Goal: Task Accomplishment & Management: Use online tool/utility

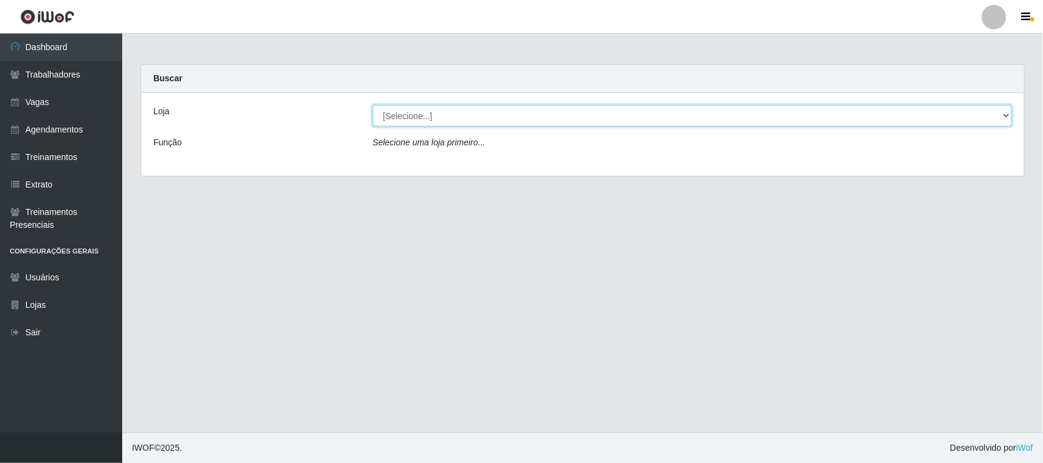
click at [999, 116] on select "[Selecione...] [GEOGRAPHIC_DATA]" at bounding box center [692, 115] width 639 height 21
select select "65"
click at [373, 105] on select "[Selecione...] [GEOGRAPHIC_DATA]" at bounding box center [692, 115] width 639 height 21
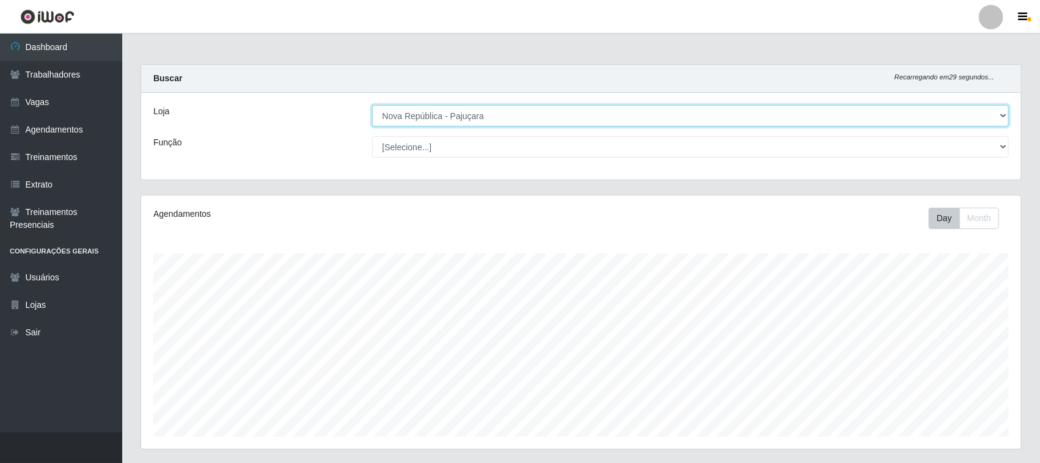
scroll to position [254, 880]
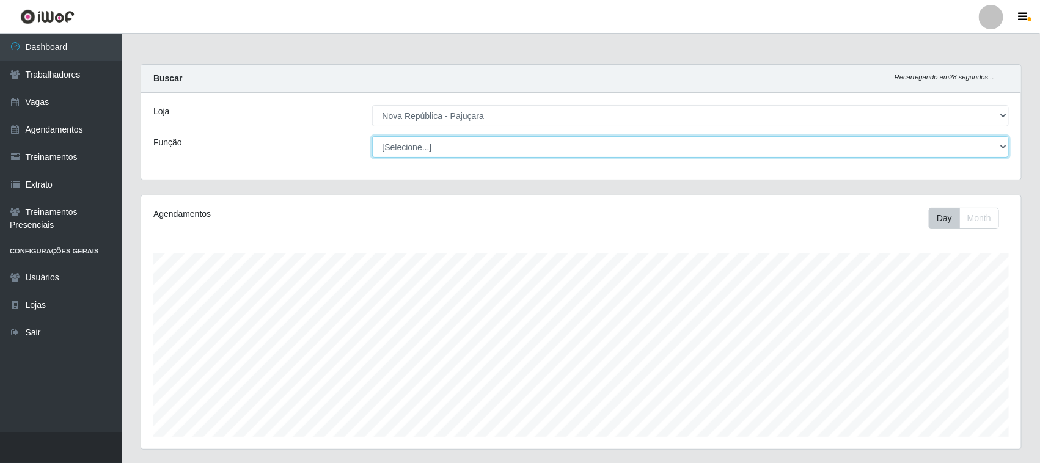
click at [1001, 145] on select "[Selecione...] Balconista Operador de Caixa Repositor" at bounding box center [691, 146] width 638 height 21
select select "22"
click at [372, 136] on select "[Selecione...] Balconista Operador de Caixa Repositor" at bounding box center [691, 146] width 638 height 21
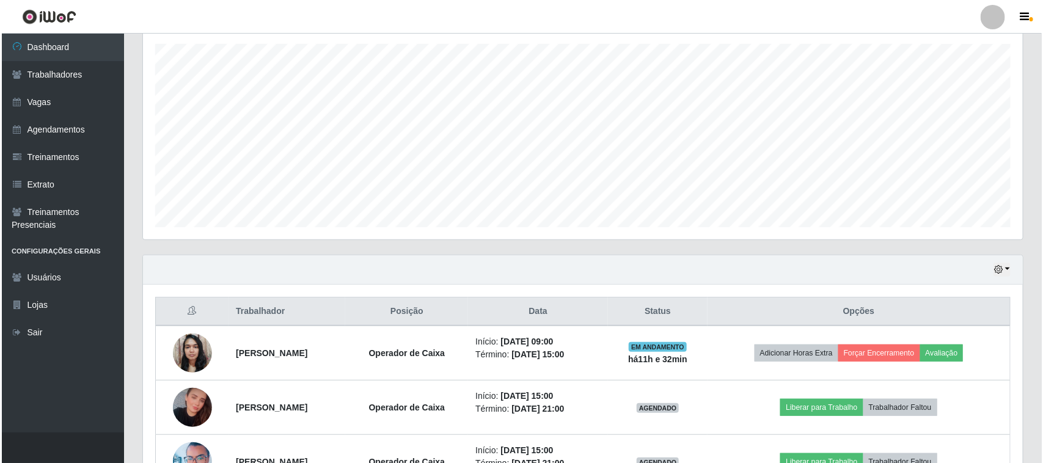
scroll to position [350, 0]
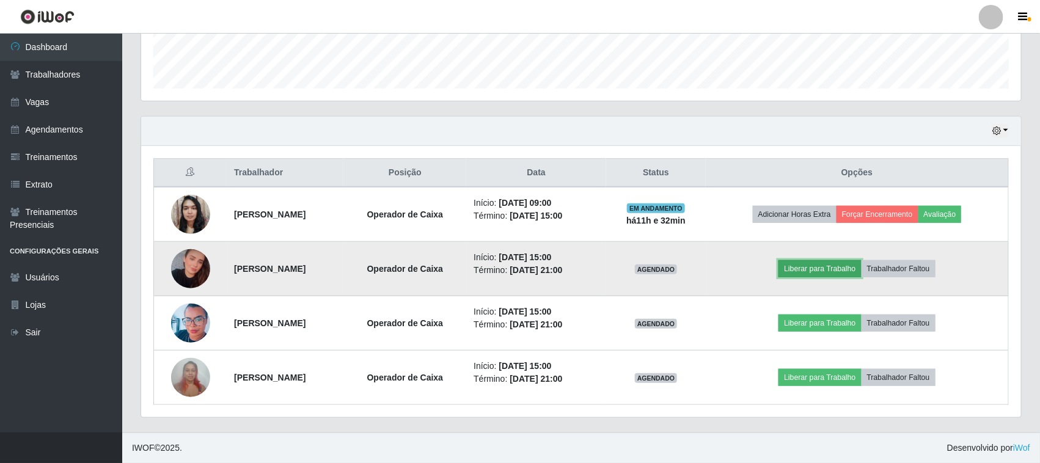
click at [845, 269] on button "Liberar para Trabalho" at bounding box center [820, 268] width 83 height 17
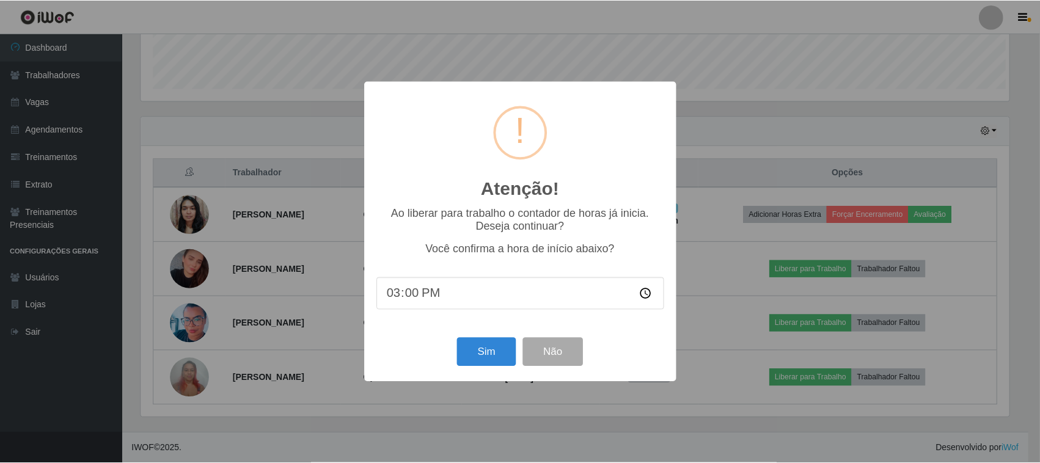
scroll to position [254, 872]
click at [501, 355] on button "Sim" at bounding box center [487, 352] width 59 height 29
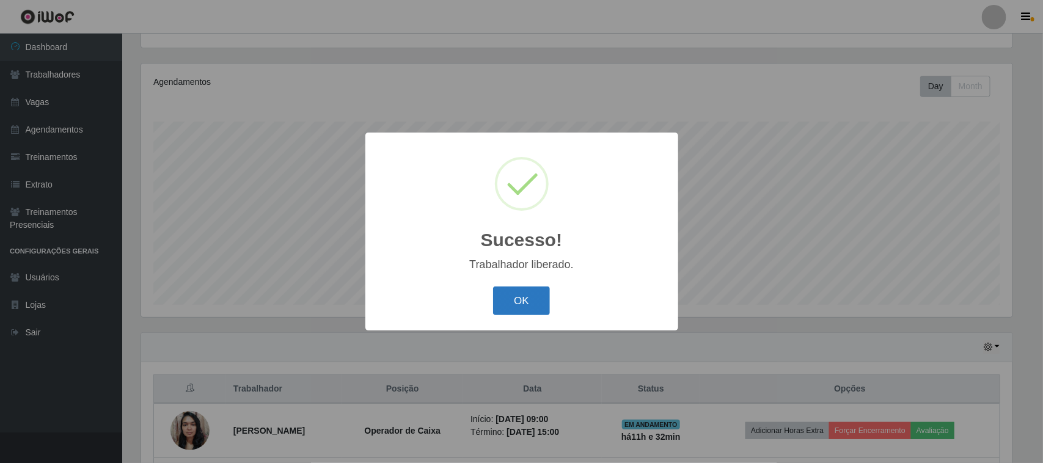
click at [532, 298] on button "OK" at bounding box center [521, 301] width 57 height 29
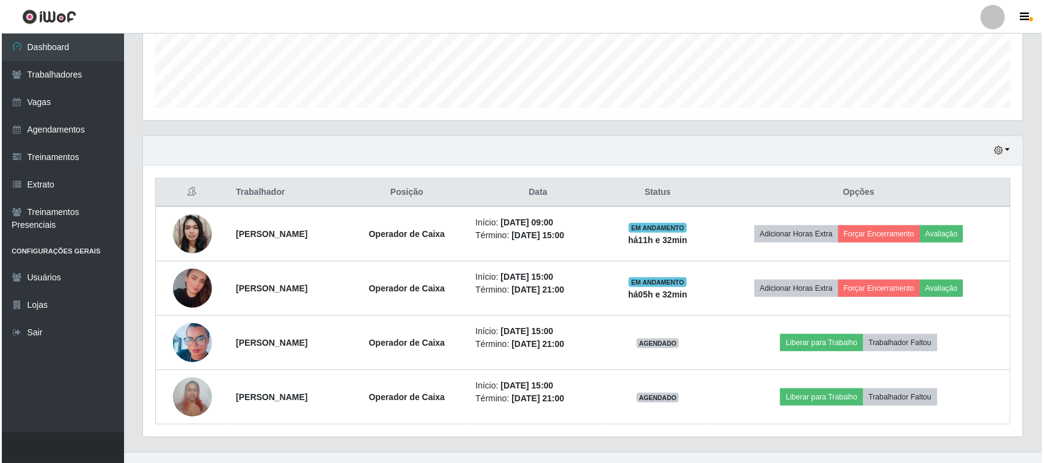
scroll to position [350, 0]
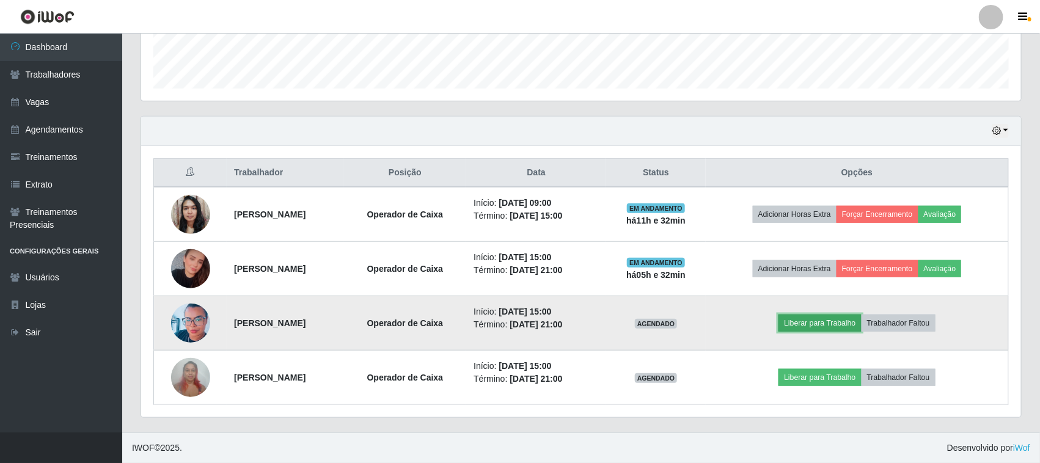
click at [826, 325] on button "Liberar para Trabalho" at bounding box center [820, 323] width 83 height 17
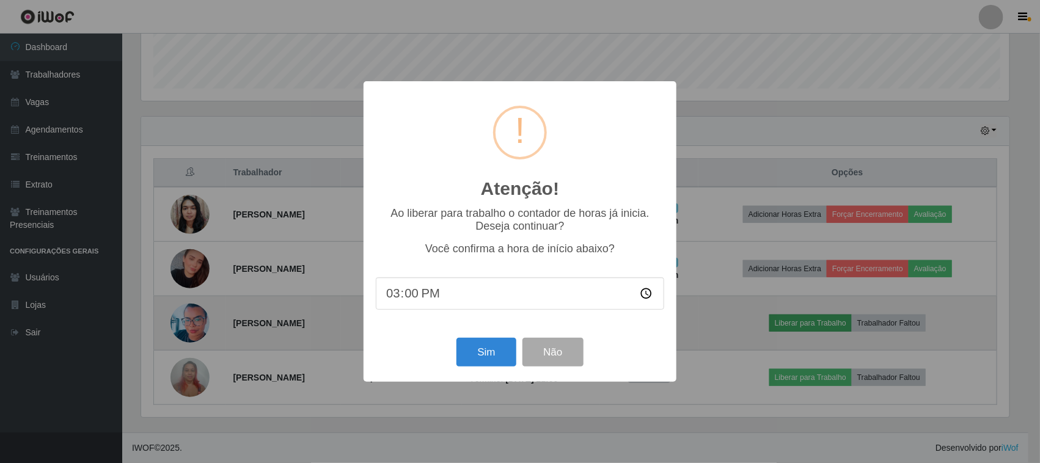
scroll to position [254, 872]
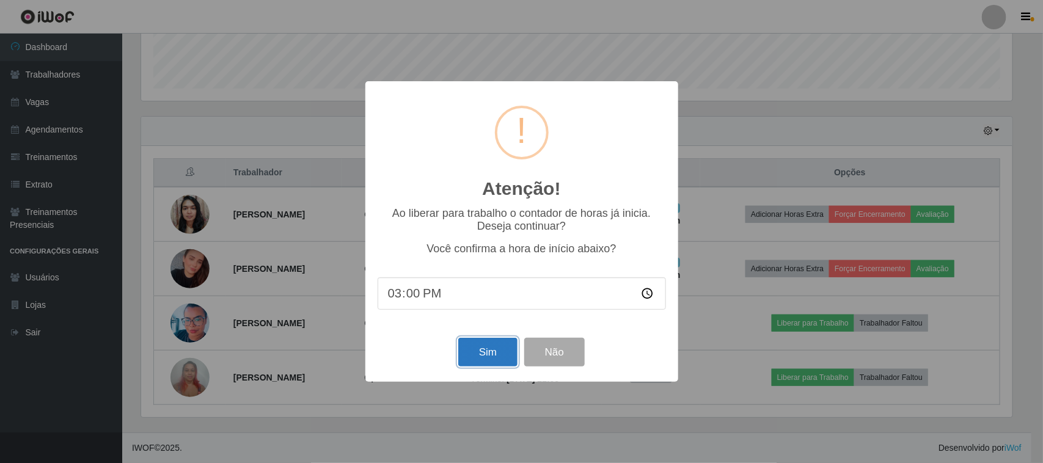
click at [485, 367] on button "Sim" at bounding box center [487, 352] width 59 height 29
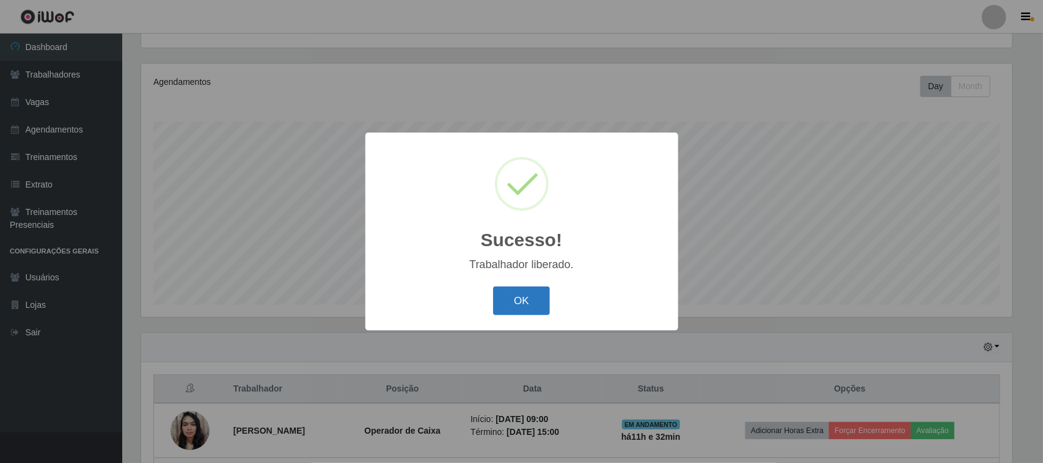
click at [499, 303] on button "OK" at bounding box center [521, 301] width 57 height 29
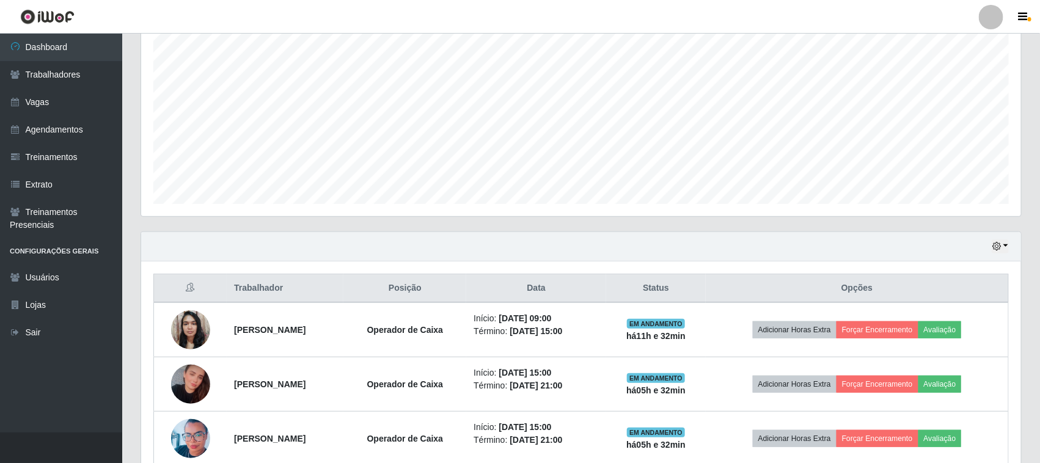
scroll to position [350, 0]
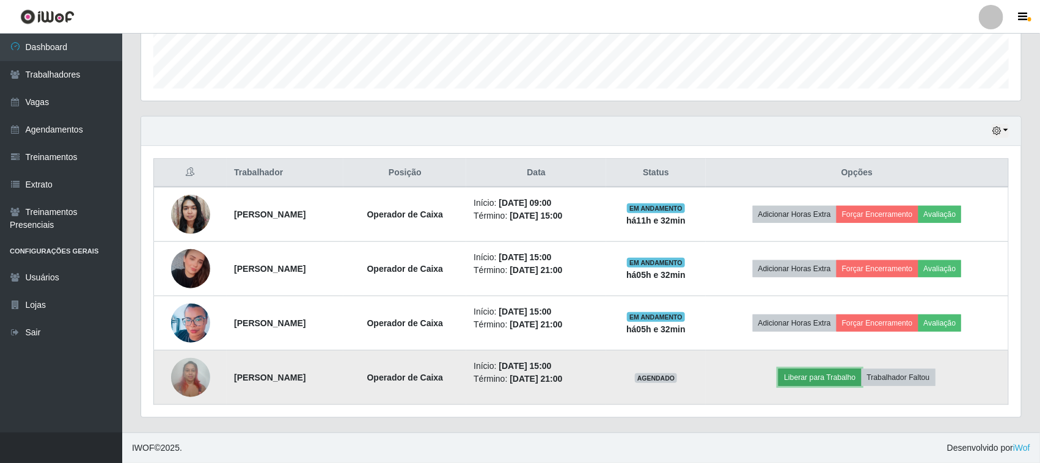
click at [837, 380] on button "Liberar para Trabalho" at bounding box center [820, 377] width 83 height 17
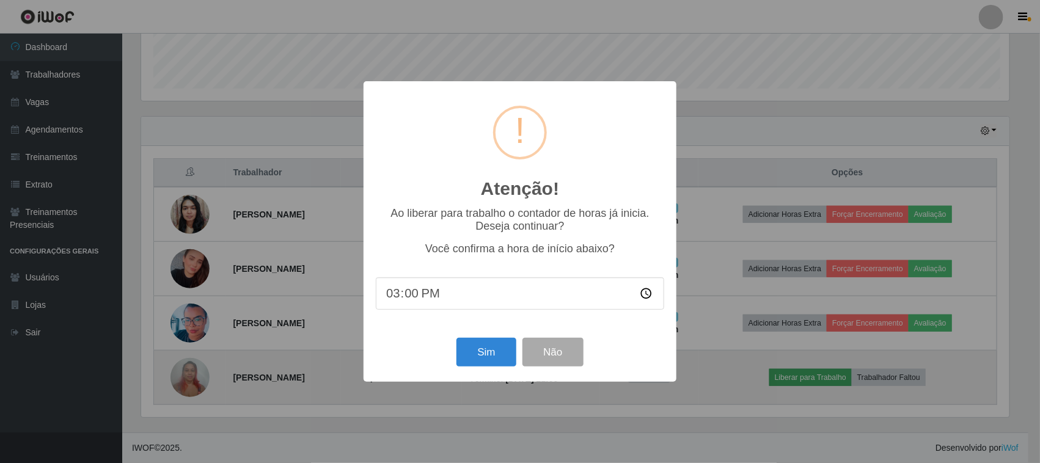
scroll to position [254, 872]
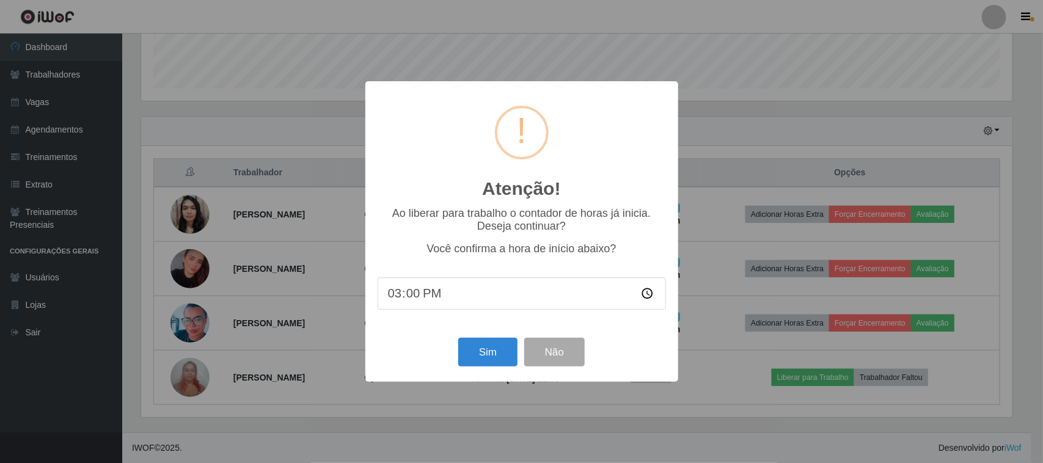
click at [454, 361] on div "Sim Não" at bounding box center [522, 352] width 289 height 35
click at [482, 358] on button "Sim" at bounding box center [487, 352] width 59 height 29
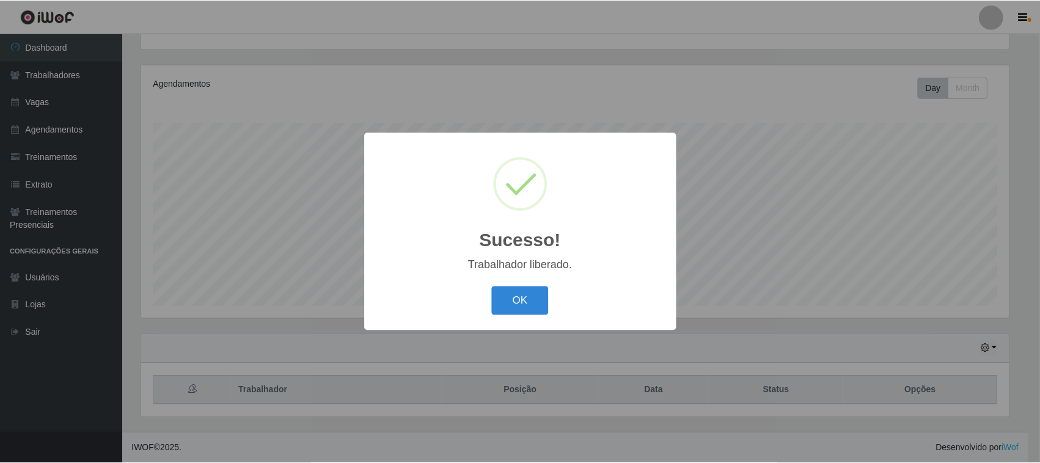
scroll to position [0, 0]
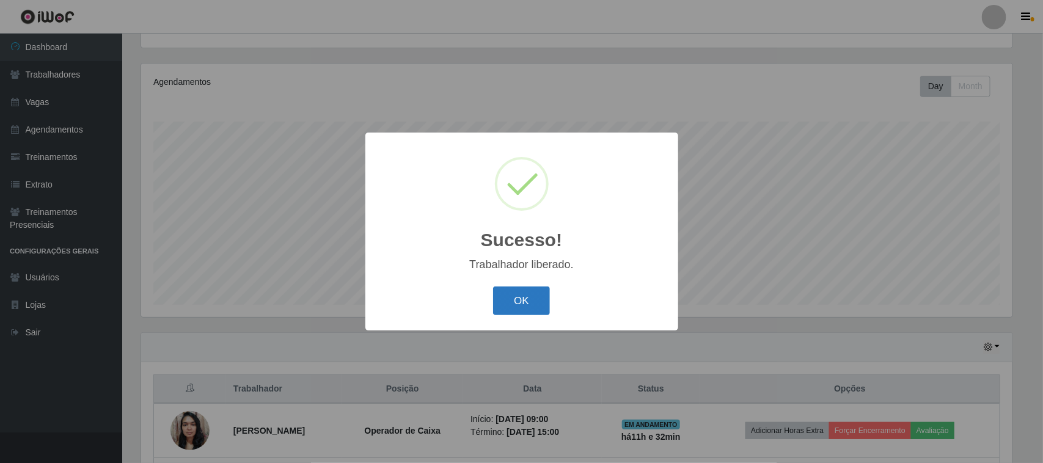
click at [520, 298] on button "OK" at bounding box center [521, 301] width 57 height 29
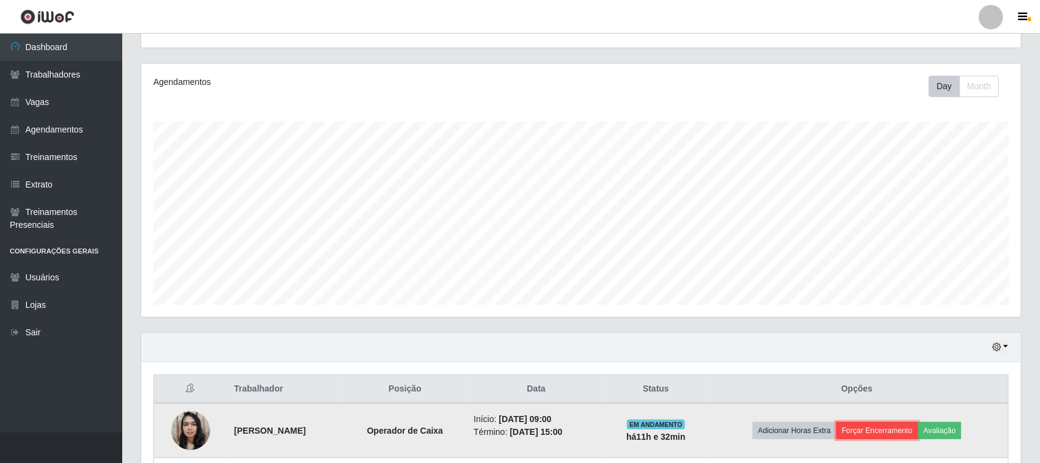
click at [897, 432] on button "Forçar Encerramento" at bounding box center [878, 430] width 82 height 17
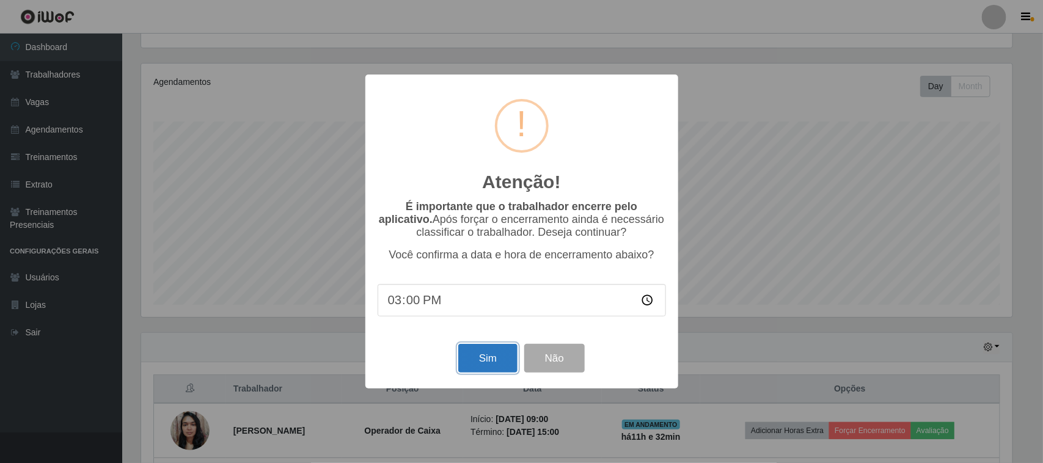
click at [487, 368] on button "Sim" at bounding box center [487, 358] width 59 height 29
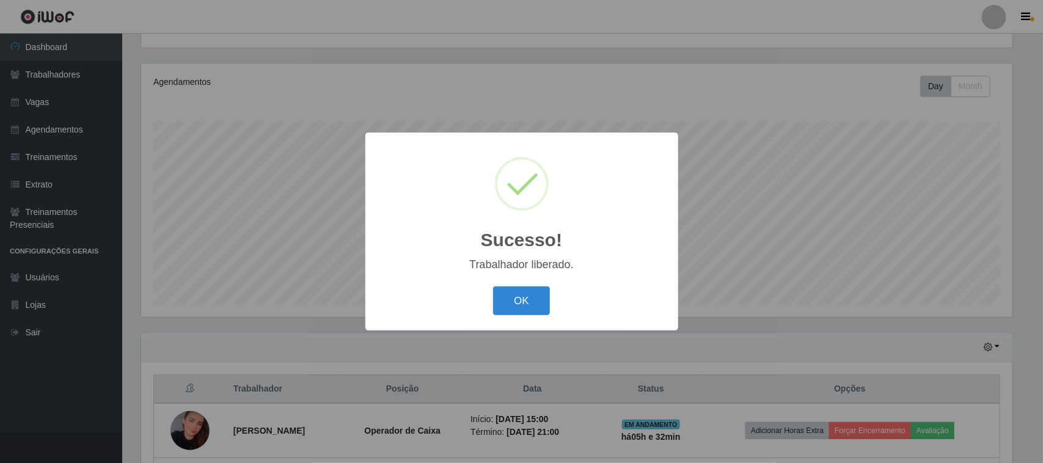
click at [545, 317] on div "OK Cancel" at bounding box center [522, 301] width 289 height 35
click at [517, 303] on button "OK" at bounding box center [521, 301] width 57 height 29
